Goal: Find specific page/section: Find specific page/section

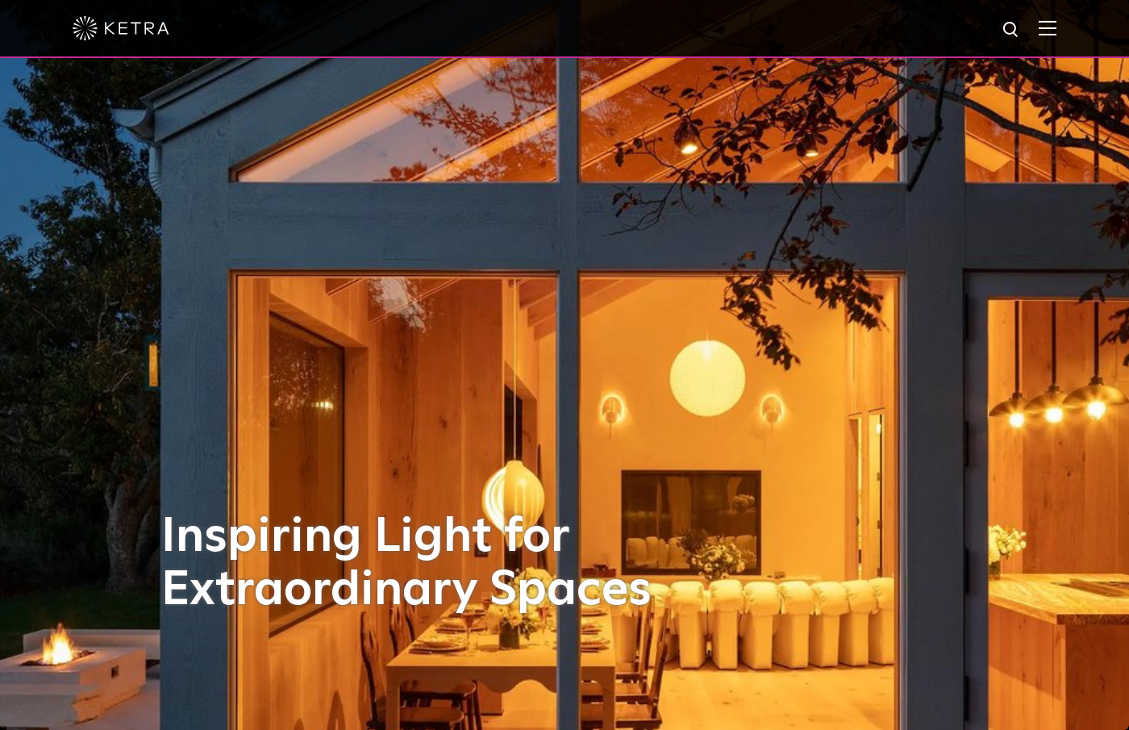
click at [1047, 31] on img at bounding box center [1048, 27] width 18 height 15
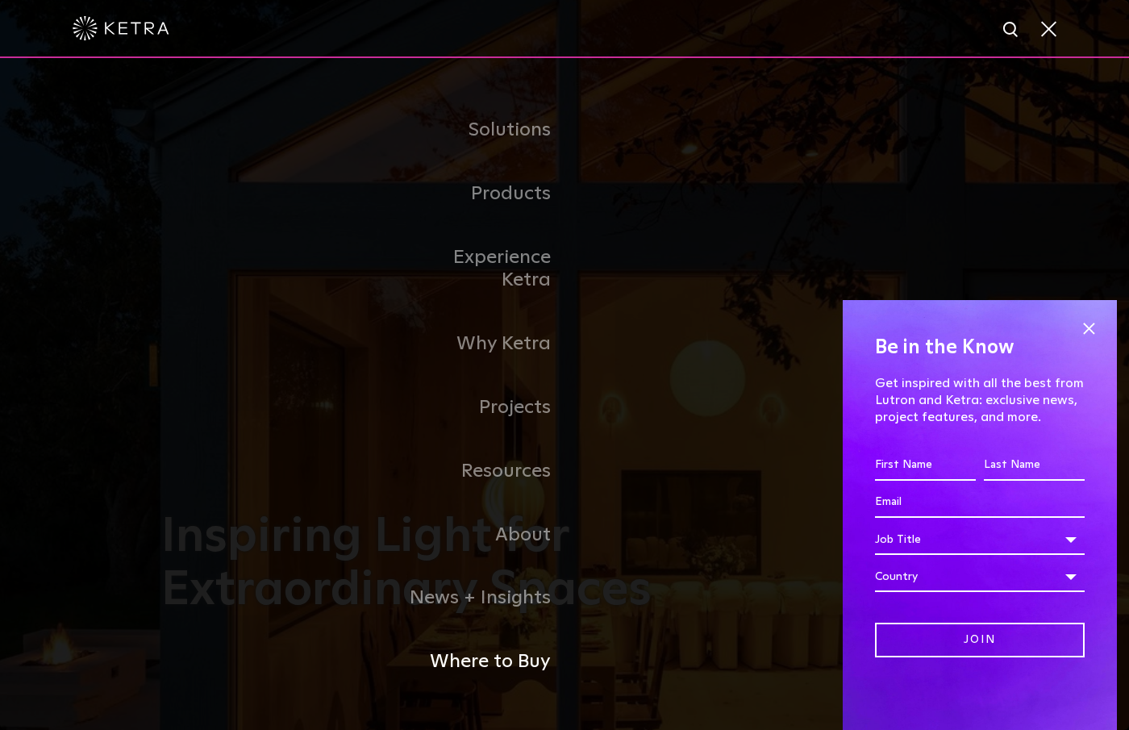
click at [538, 637] on link "Where to Buy" at bounding box center [481, 662] width 165 height 64
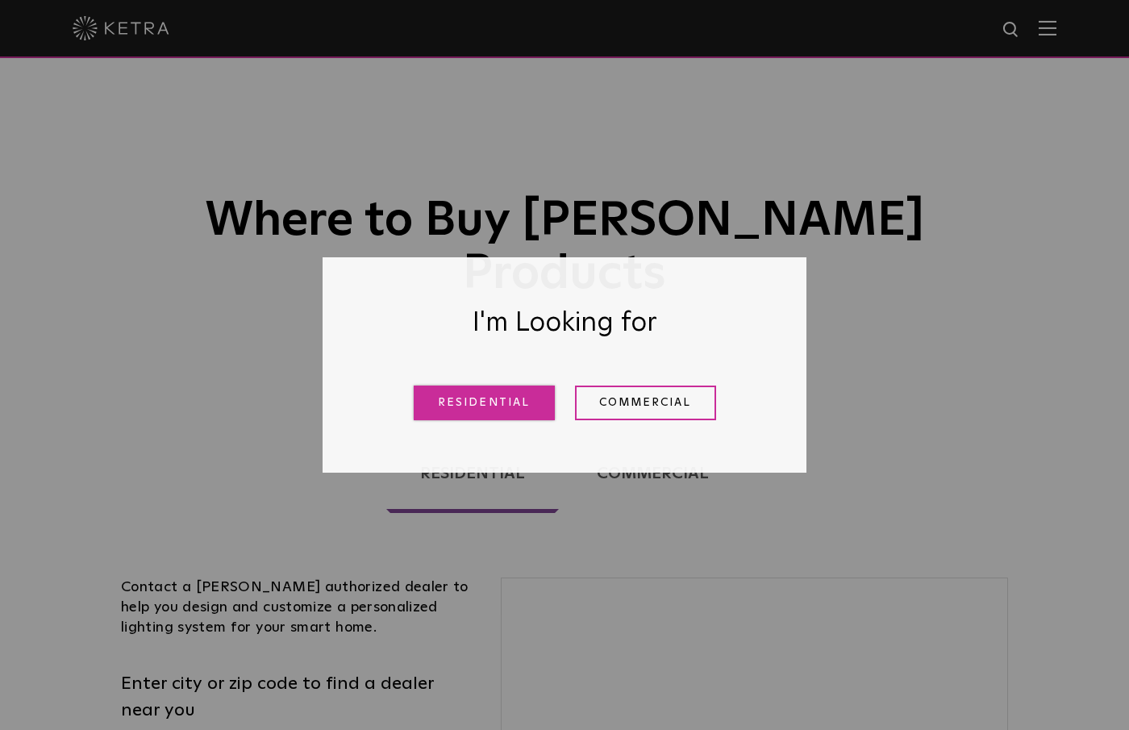
click at [544, 410] on link "Residential" at bounding box center [484, 402] width 141 height 35
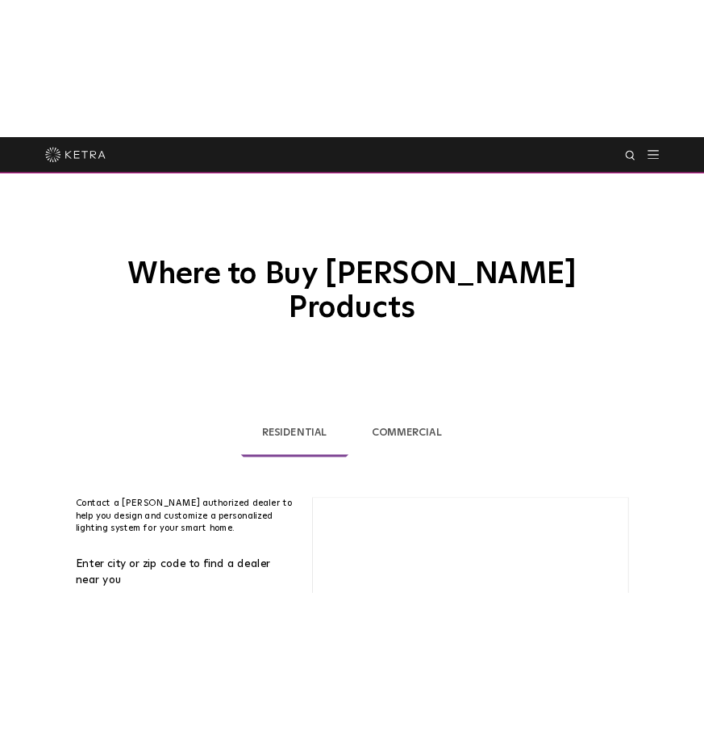
scroll to position [411, 0]
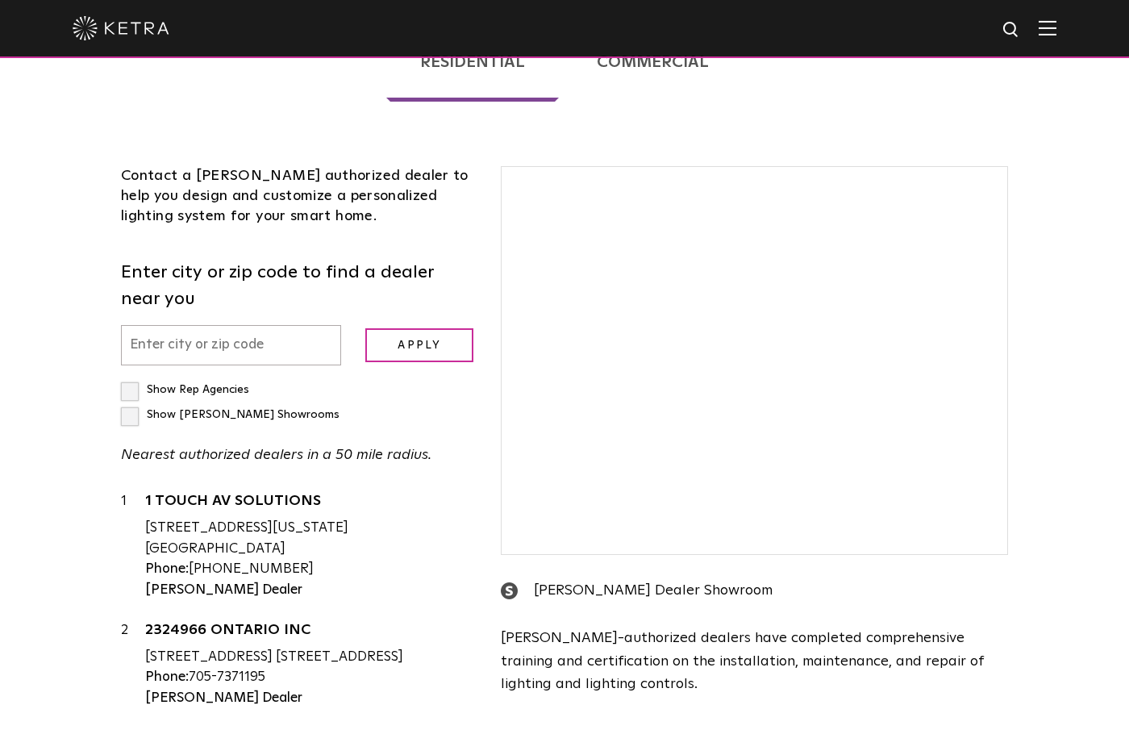
click at [250, 325] on input "text" at bounding box center [231, 345] width 220 height 41
click at [249, 325] on input "text" at bounding box center [231, 345] width 220 height 41
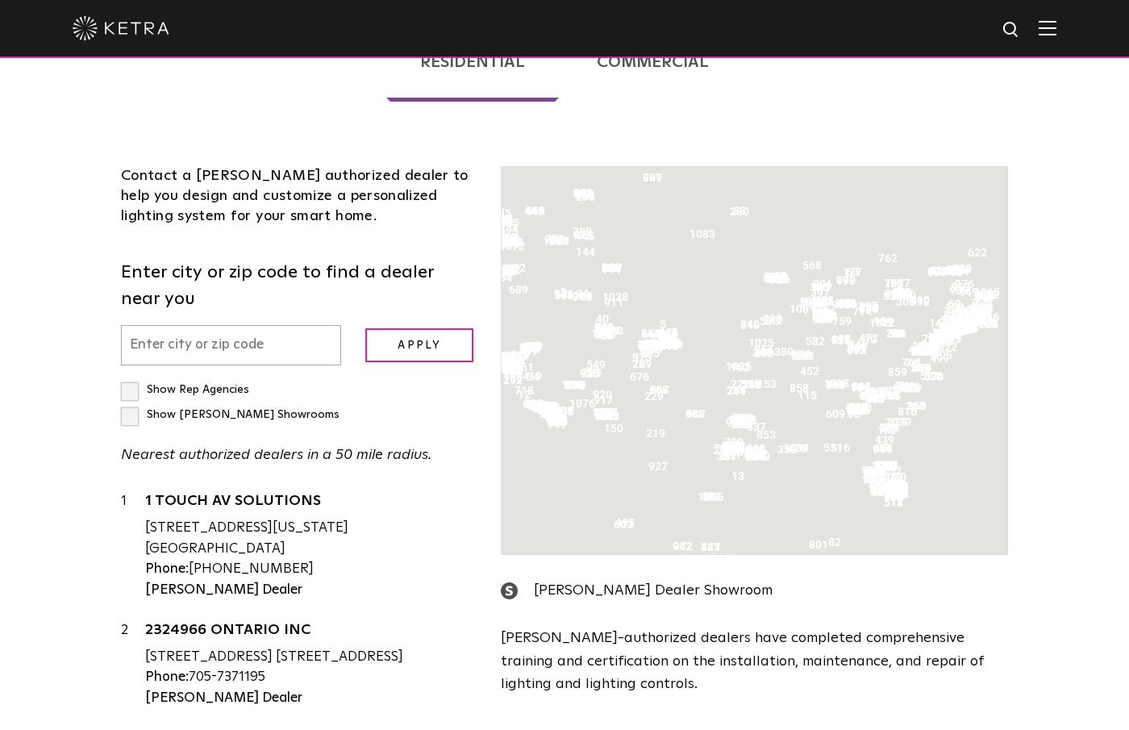
click at [249, 325] on input "text" at bounding box center [231, 345] width 220 height 41
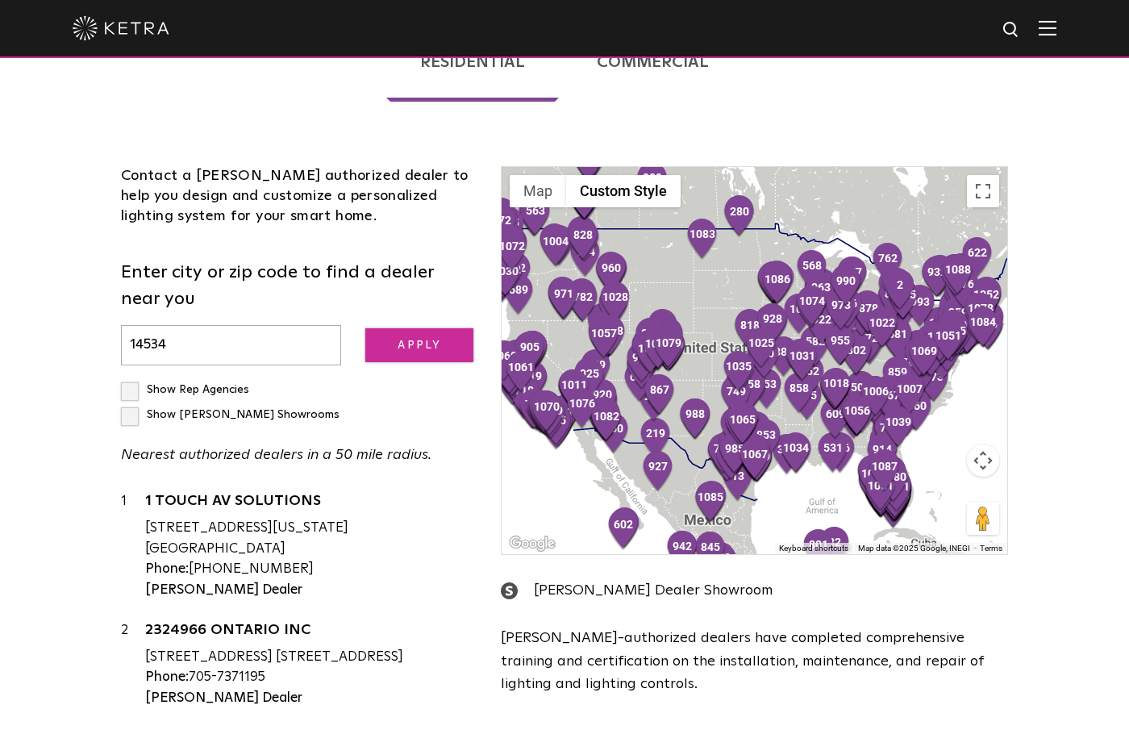
type input "14534"
click at [420, 328] on input "Apply" at bounding box center [419, 345] width 108 height 35
